Goal: Information Seeking & Learning: Learn about a topic

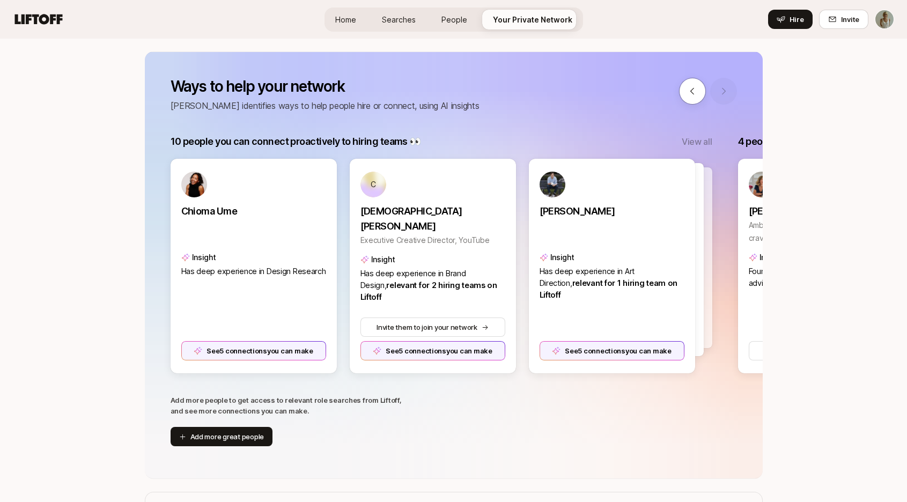
scroll to position [0, 822]
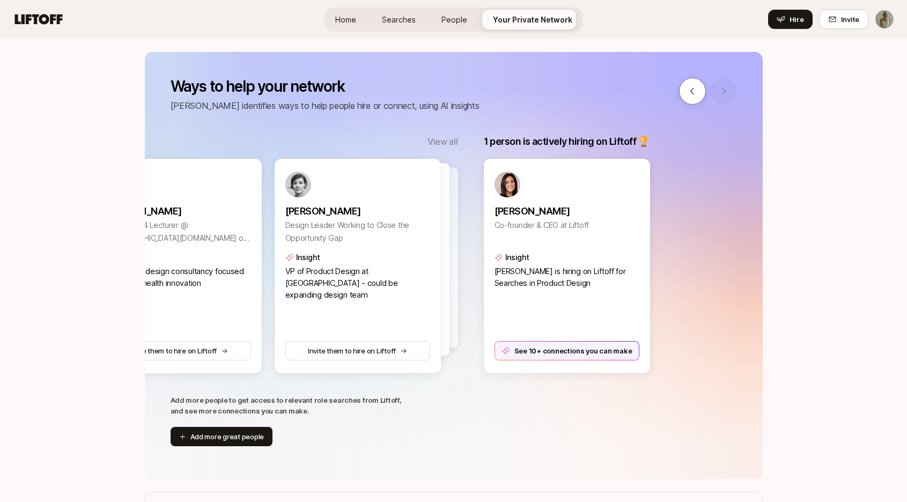
click at [345, 20] on span "Home" at bounding box center [345, 19] width 21 height 11
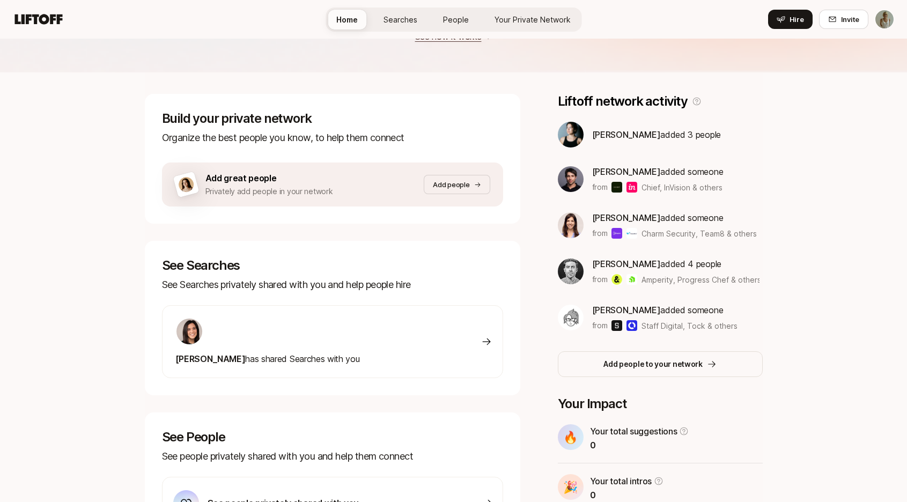
scroll to position [117, 0]
click at [313, 280] on p "See Searches privately shared with you and help people hire" at bounding box center [332, 285] width 341 height 15
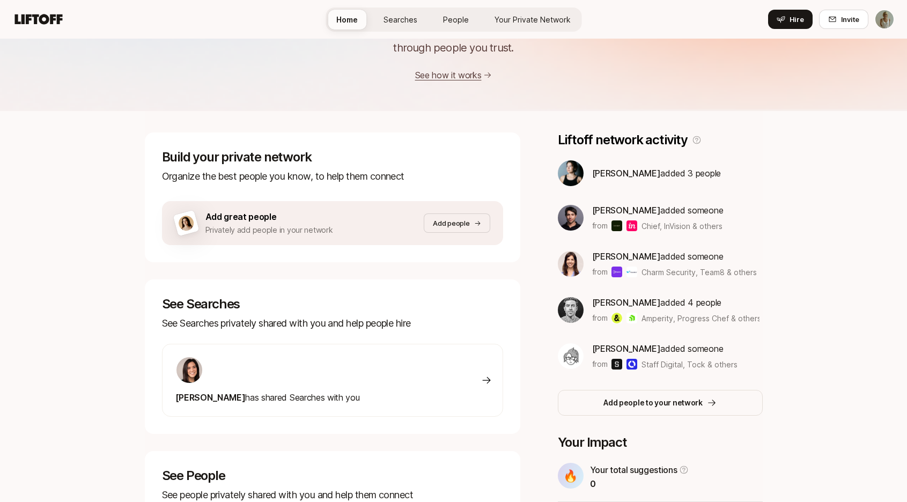
scroll to position [76, 0]
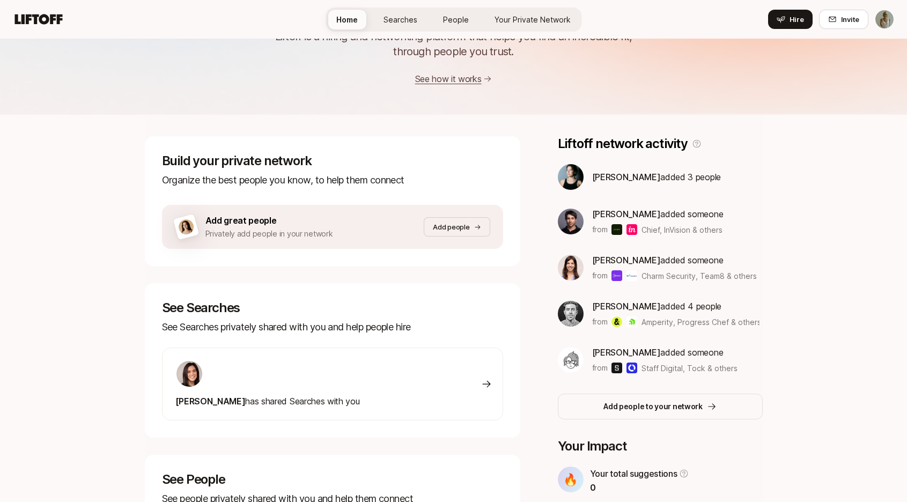
click at [403, 21] on span "Searches" at bounding box center [400, 19] width 34 height 11
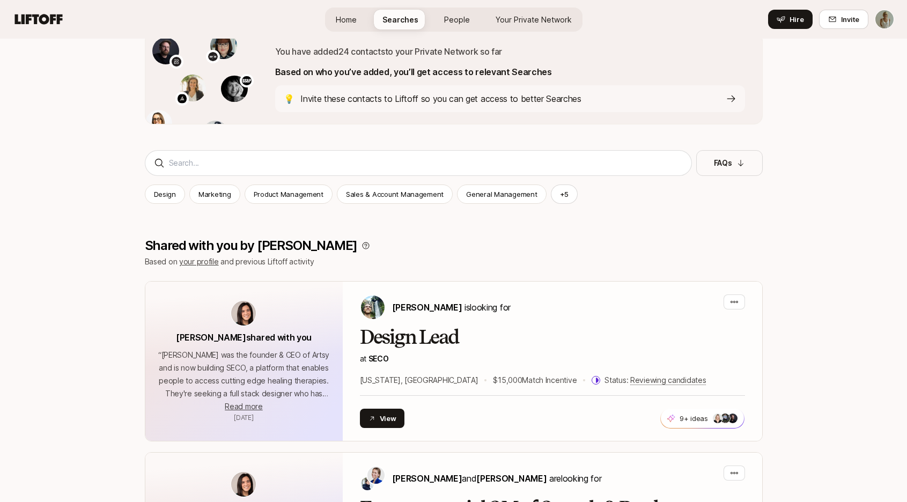
scroll to position [71, 0]
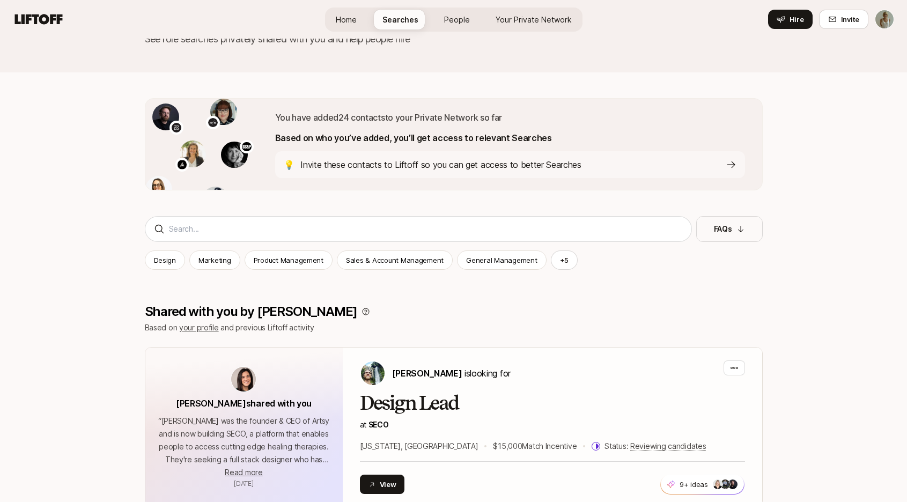
click at [353, 20] on span "Home" at bounding box center [346, 19] width 21 height 11
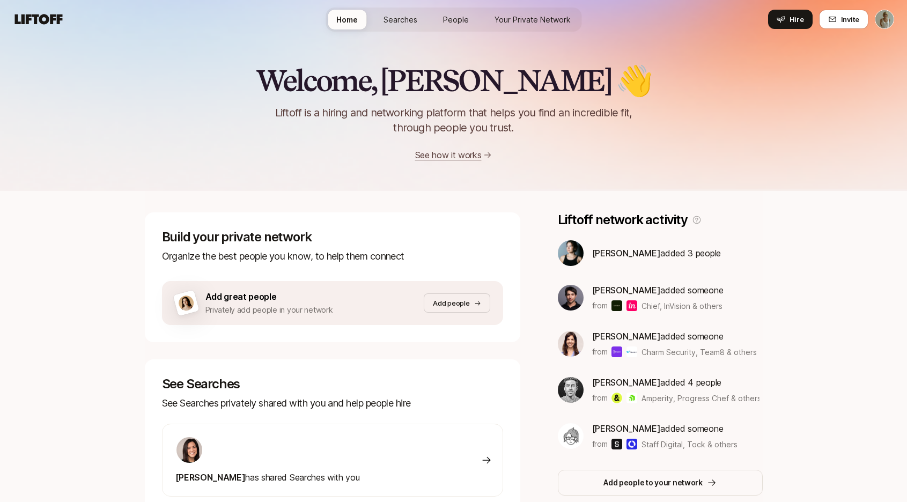
click at [456, 157] on link "See how it works" at bounding box center [448, 155] width 67 height 11
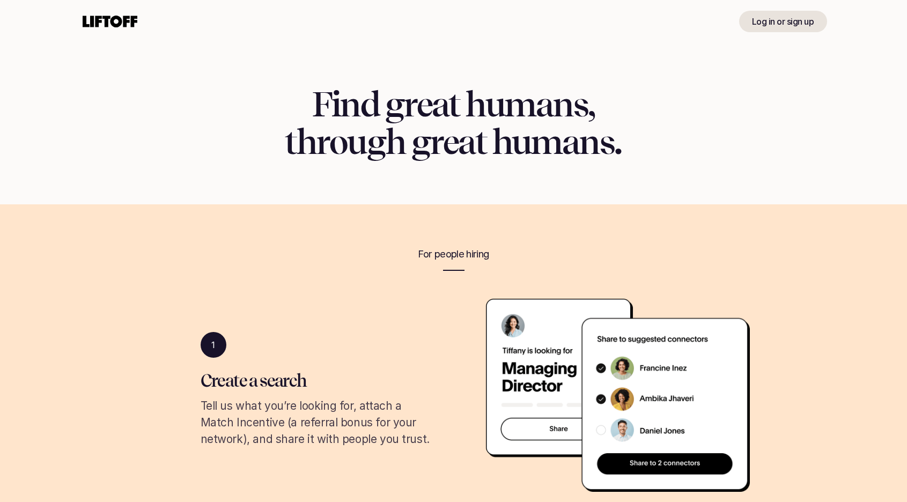
click at [116, 28] on icon at bounding box center [109, 21] width 59 height 17
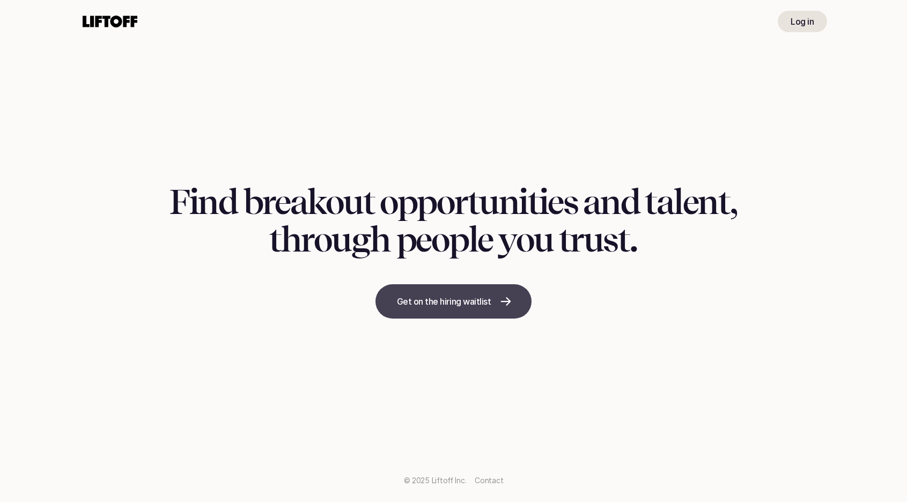
click at [434, 307] on p "Get on the hiring waitlist" at bounding box center [444, 301] width 94 height 13
